Goal: Information Seeking & Learning: Understand process/instructions

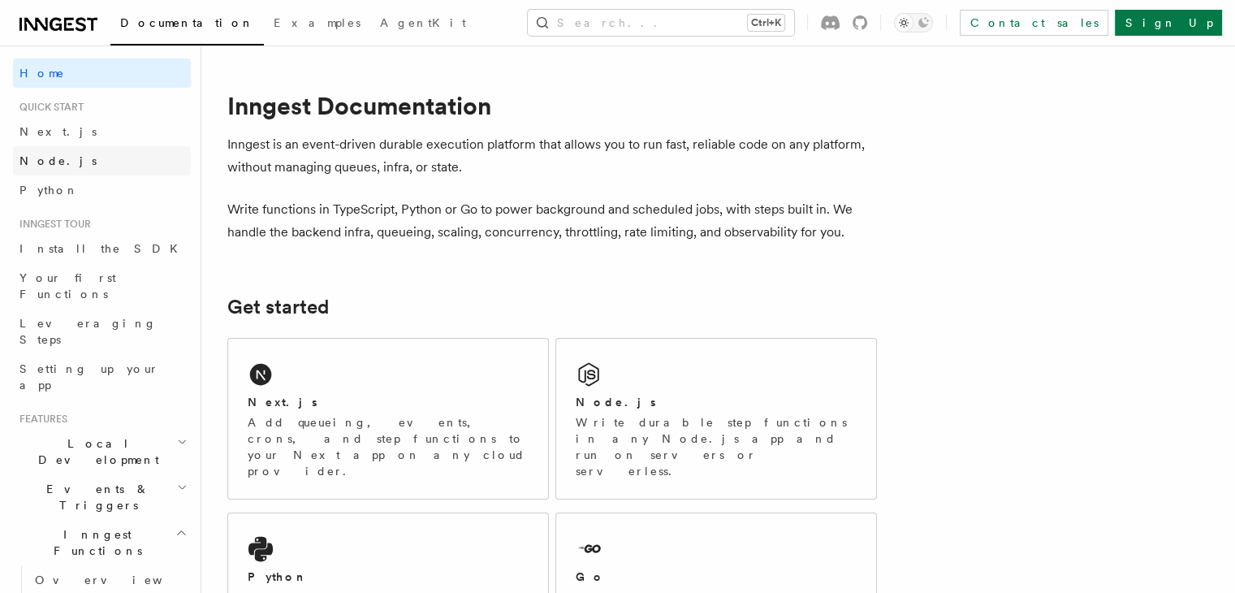
click at [106, 156] on link "Node.js" at bounding box center [102, 160] width 178 height 29
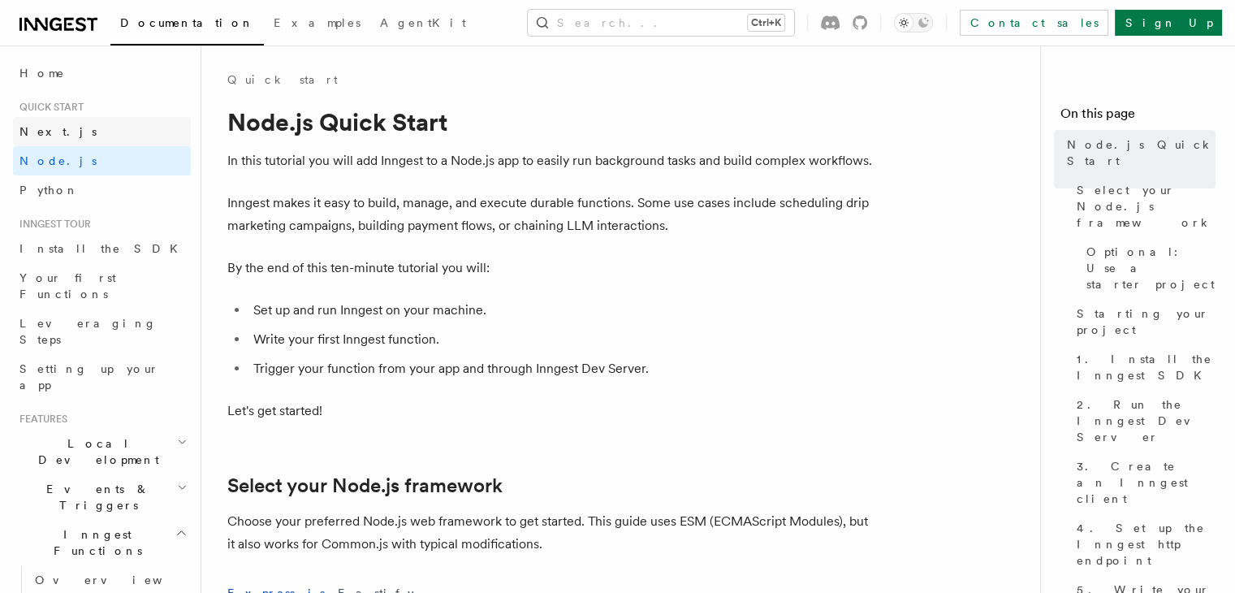
click at [87, 143] on link "Next.js" at bounding box center [102, 131] width 178 height 29
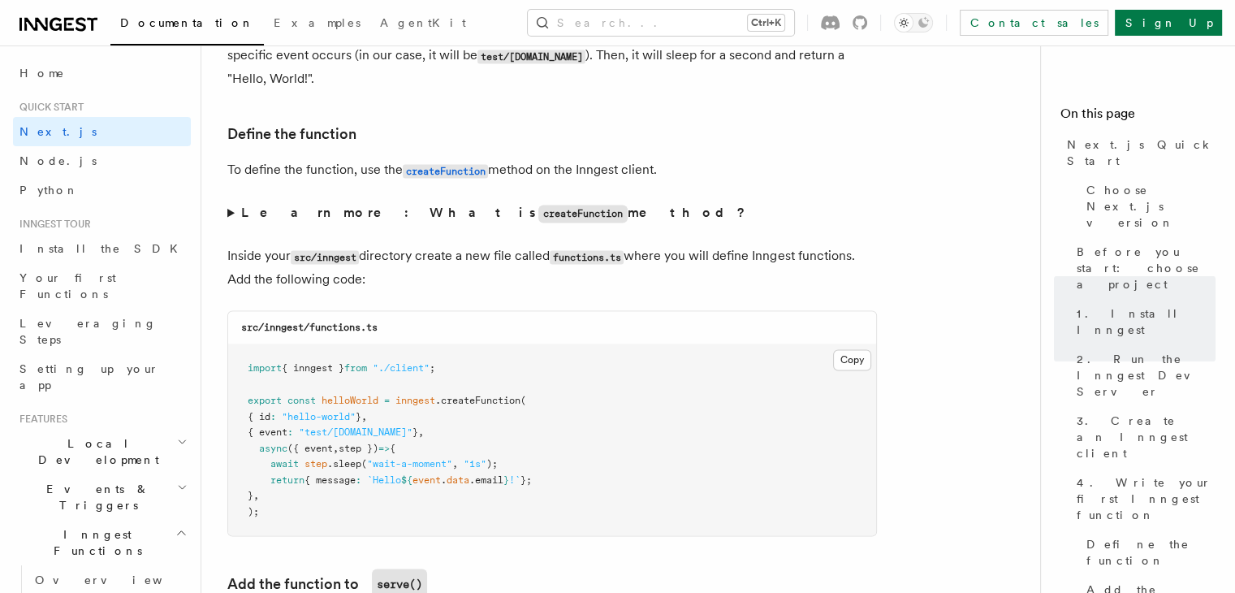
scroll to position [2776, 0]
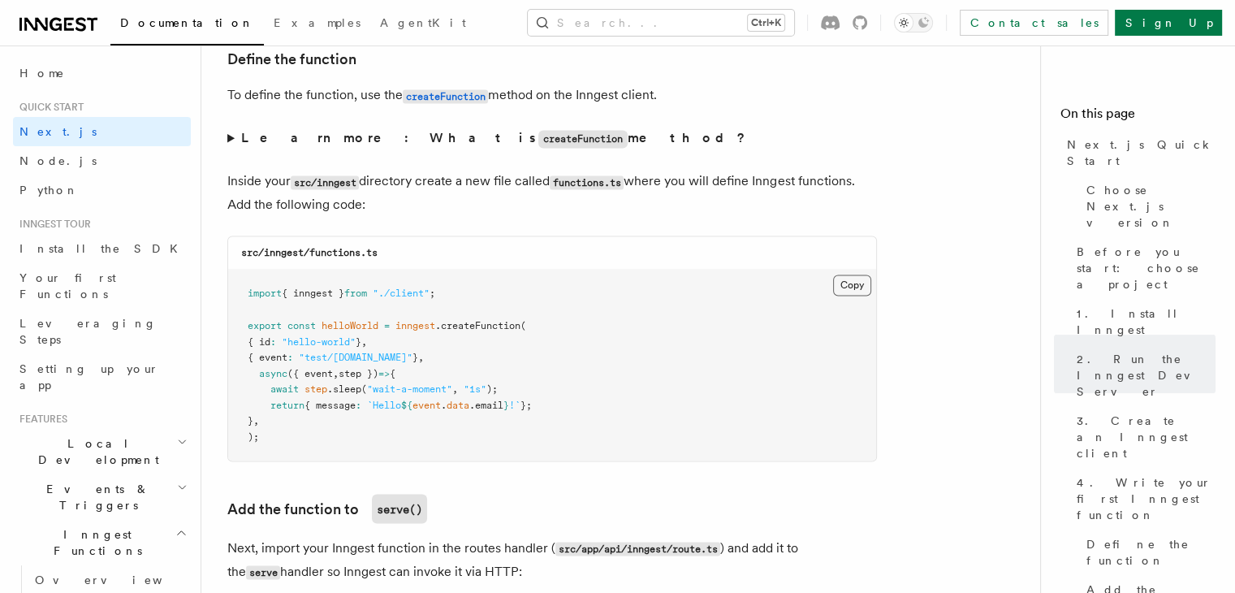
click at [864, 287] on button "Copy Copied" at bounding box center [852, 284] width 38 height 21
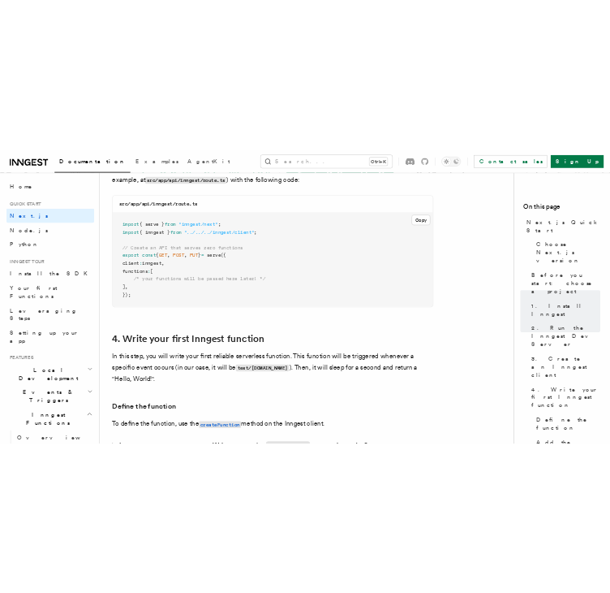
scroll to position [2306, 0]
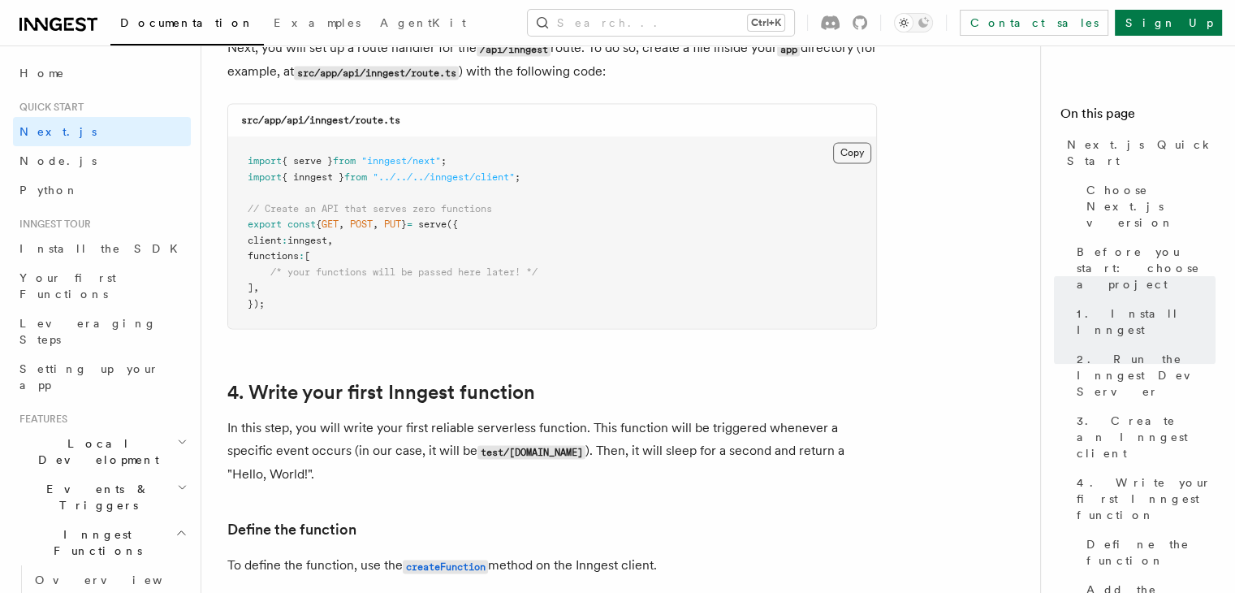
click at [863, 150] on button "Copy Copied" at bounding box center [852, 152] width 38 height 21
